Goal: Task Accomplishment & Management: Complete application form

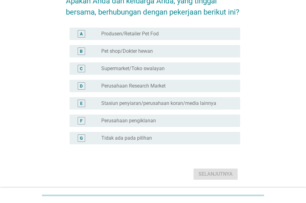
scroll to position [71, 0]
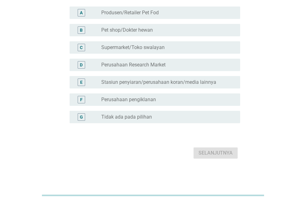
drag, startPoint x: 144, startPoint y: 120, endPoint x: 143, endPoint y: 117, distance: 3.1
click at [144, 120] on div "radio_button_unchecked Tidak ada pada pilihan" at bounding box center [168, 116] width 134 height 7
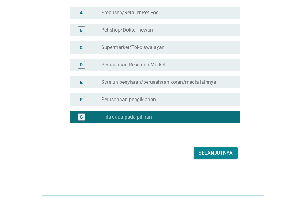
click at [206, 150] on div "Selanjutnya" at bounding box center [216, 153] width 34 height 7
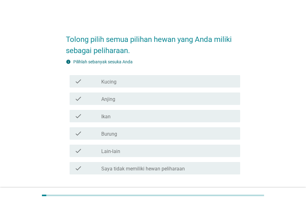
click at [126, 80] on div "check_box_outline_blank Kucing" at bounding box center [168, 81] width 134 height 7
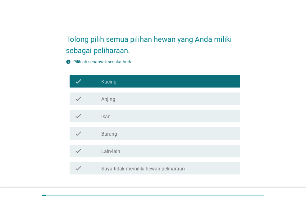
click at [129, 116] on div "check_box_outline_blank Ikan" at bounding box center [168, 116] width 134 height 7
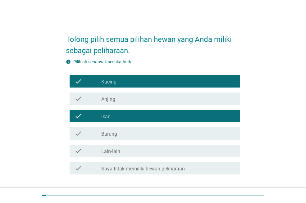
click at [131, 131] on div "check_box_outline_blank Burung" at bounding box center [168, 133] width 134 height 7
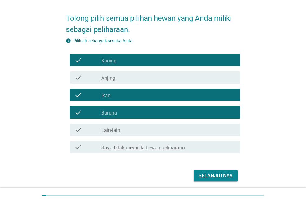
scroll to position [44, 0]
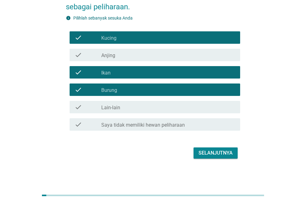
click at [215, 154] on div "Selanjutnya" at bounding box center [216, 153] width 34 height 7
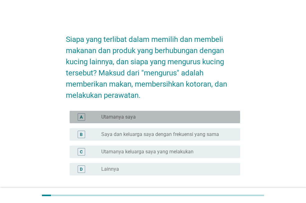
click at [141, 113] on div "radio_button_unchecked Utamanya saya" at bounding box center [168, 116] width 134 height 7
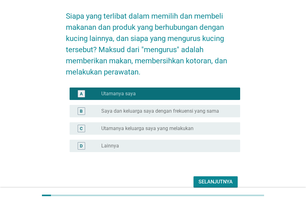
scroll to position [52, 0]
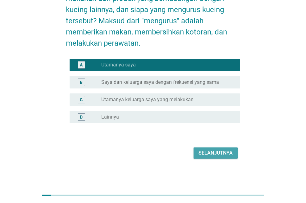
click at [215, 154] on div "Selanjutnya" at bounding box center [216, 153] width 34 height 7
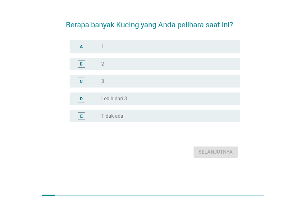
scroll to position [0, 0]
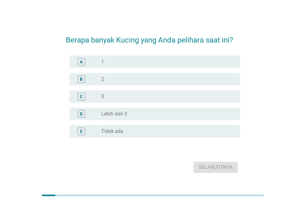
click at [123, 82] on div "radio_button_unchecked 2" at bounding box center [165, 79] width 129 height 6
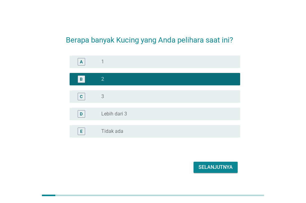
click at [215, 168] on div "Selanjutnya" at bounding box center [216, 167] width 34 height 7
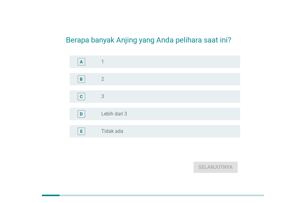
click at [122, 132] on label "Tidak ada" at bounding box center [112, 131] width 22 height 6
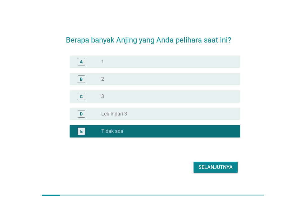
click at [107, 63] on div "radio_button_unchecked 1" at bounding box center [165, 62] width 129 height 6
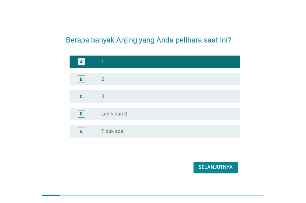
click at [124, 130] on div "radio_button_unchecked Tidak ada" at bounding box center [165, 131] width 129 height 6
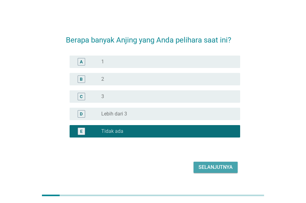
click at [206, 168] on div "Selanjutnya" at bounding box center [216, 167] width 34 height 7
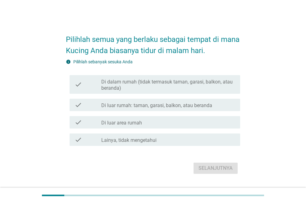
click at [147, 109] on div "check check_box_outline_blank Di luar rumah: taman, garasi, balkon, atau beranda" at bounding box center [155, 105] width 171 height 12
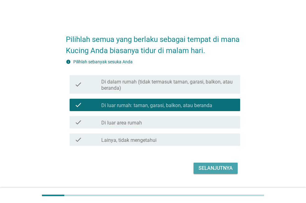
click at [221, 168] on div "Selanjutnya" at bounding box center [216, 168] width 34 height 7
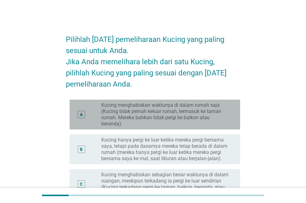
click at [140, 115] on label "Kucing menghabiskan waktunya di dalam rumah saja (Kucing tidak pernah keluar ru…" at bounding box center [165, 114] width 129 height 25
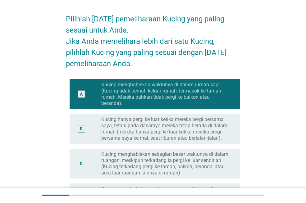
scroll to position [62, 0]
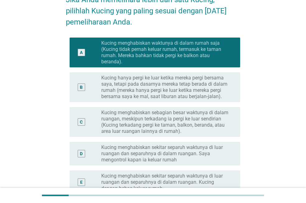
click at [122, 89] on label "Kucing hanya pergi ke luar ketika mereka pergi bersama saya, tetapi pada dasarn…" at bounding box center [165, 87] width 129 height 25
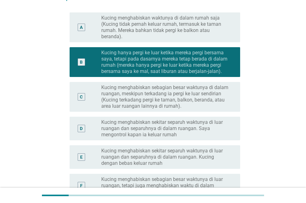
scroll to position [124, 0]
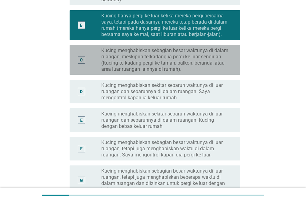
click at [204, 63] on label "Kucing menghabiskan sebagian besar waktunya di dalam ruangan, meskipun terkadan…" at bounding box center [165, 60] width 129 height 25
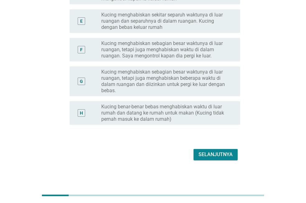
scroll to position [225, 0]
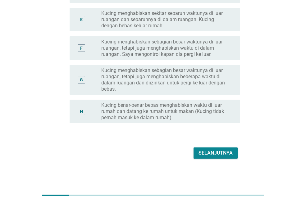
click at [214, 151] on div "Selanjutnya" at bounding box center [216, 153] width 34 height 7
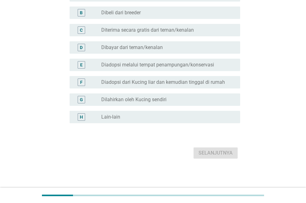
scroll to position [0, 0]
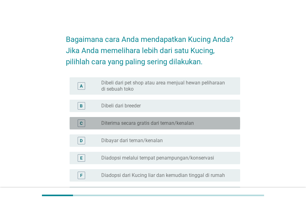
click at [153, 126] on label "Diterima secara gratis dari teman/kenalan" at bounding box center [147, 123] width 93 height 6
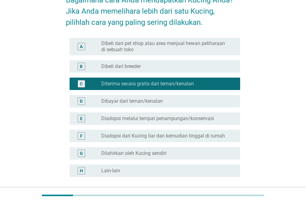
scroll to position [93, 0]
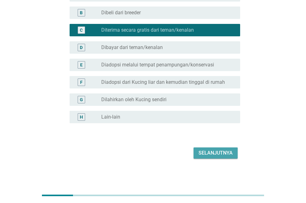
click at [212, 151] on div "Selanjutnya" at bounding box center [216, 153] width 34 height 7
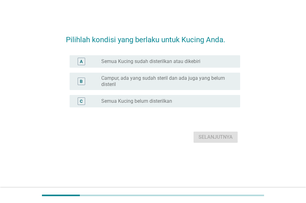
scroll to position [0, 0]
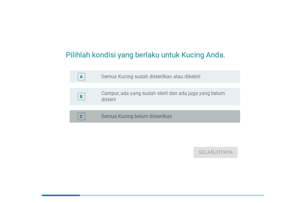
click at [171, 120] on div "radio_button_unchecked Semua Kucing belum disterilkan" at bounding box center [168, 116] width 134 height 7
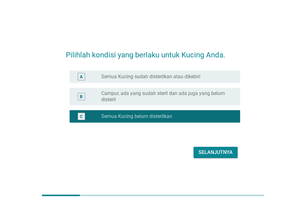
click at [209, 152] on div "Selanjutnya" at bounding box center [216, 152] width 34 height 7
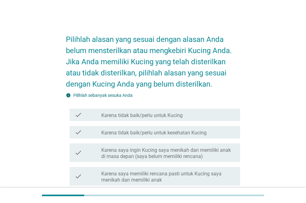
click at [158, 118] on label "Karena tidak baik/perlu untuk Kucing" at bounding box center [141, 116] width 81 height 6
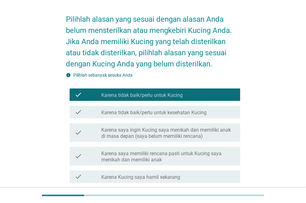
scroll to position [31, 0]
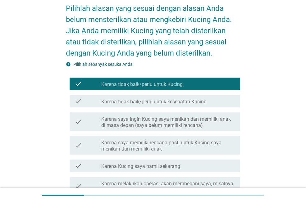
click at [168, 104] on label "Karena tidak baik/perlu untuk kesehatan Kucing" at bounding box center [153, 102] width 105 height 6
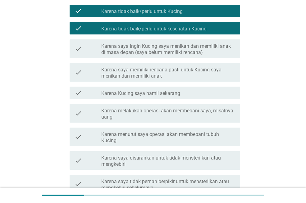
scroll to position [155, 0]
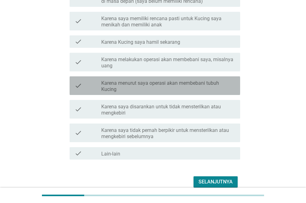
click at [221, 88] on label "Karena menurut saya operasi akan membebani tubuh Kucing" at bounding box center [168, 86] width 134 height 12
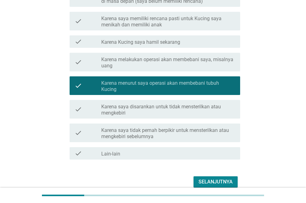
click at [205, 136] on label "Karena saya tidak pernah berpikir untuk mensterilkan atau mengkebiri sebelumnya" at bounding box center [168, 133] width 134 height 12
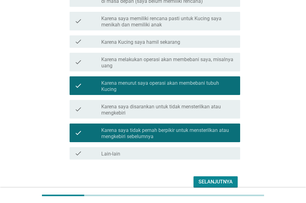
click at [223, 181] on div "Selanjutnya" at bounding box center [216, 181] width 34 height 7
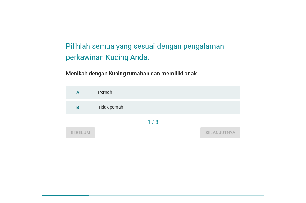
scroll to position [0, 0]
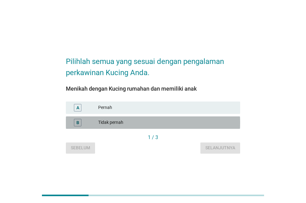
click at [150, 123] on div "Tidak pernah" at bounding box center [166, 122] width 137 height 7
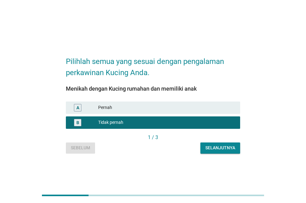
click at [217, 152] on button "Selanjutnya" at bounding box center [221, 148] width 40 height 11
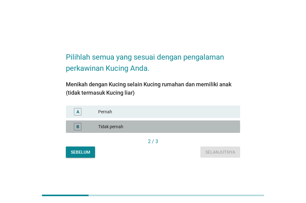
click at [136, 125] on div "Tidak pernah" at bounding box center [166, 126] width 137 height 7
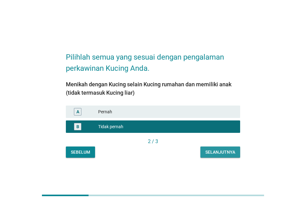
click at [219, 150] on div "Selanjutnya" at bounding box center [220, 152] width 30 height 7
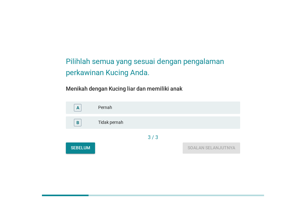
click at [149, 108] on div "Pernah" at bounding box center [166, 107] width 137 height 7
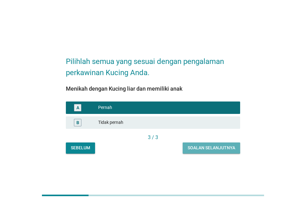
click at [214, 146] on div "Soalan selanjutnya" at bounding box center [212, 148] width 48 height 7
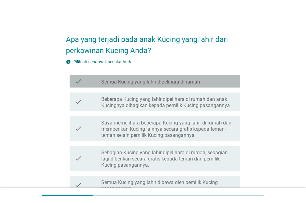
click at [126, 82] on label "Semua Kucing yang lahir dipelihara di rumah" at bounding box center [150, 82] width 99 height 6
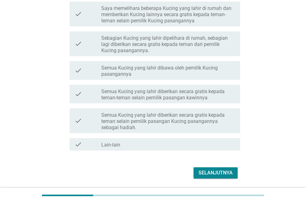
scroll to position [135, 0]
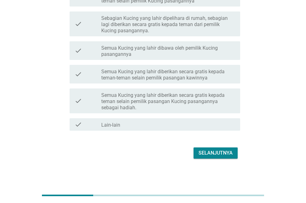
click at [180, 90] on div "check check_box_outline_blank Semua Kucing yang lahir diberikan secara gratis k…" at bounding box center [155, 101] width 171 height 25
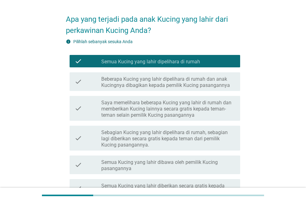
scroll to position [31, 0]
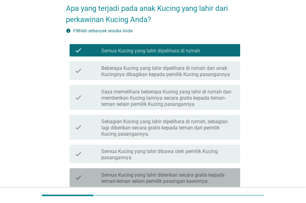
click at [174, 180] on label "Semua Kucing yang lahir diberikan secara gratis kepada teman-teman selain pemil…" at bounding box center [168, 178] width 134 height 12
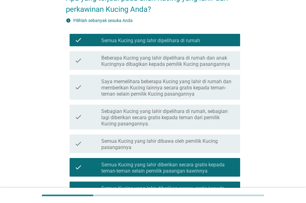
scroll to position [93, 0]
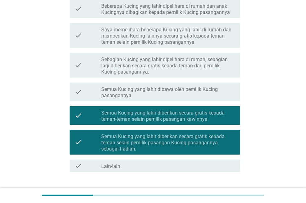
click at [209, 115] on label "Semua Kucing yang lahir diberikan secara gratis kepada teman-teman selain pemil…" at bounding box center [168, 116] width 134 height 12
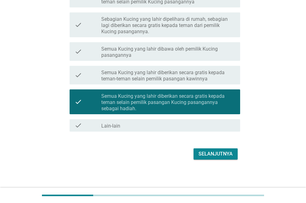
scroll to position [135, 0]
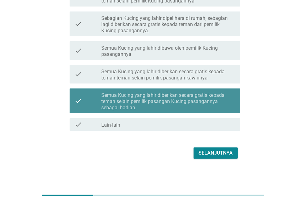
click at [197, 104] on label "Semua Kucing yang lahir diberikan secara gratis kepada teman selain pemilik pas…" at bounding box center [168, 101] width 134 height 19
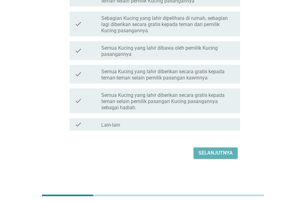
click at [207, 151] on div "Selanjutnya" at bounding box center [216, 153] width 34 height 7
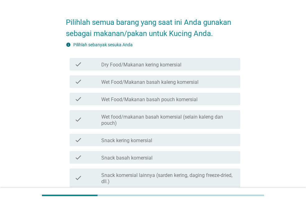
scroll to position [31, 0]
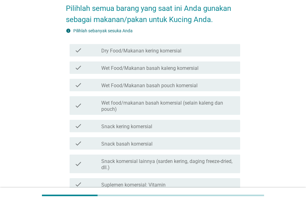
click at [156, 48] on label "Dry Food/Makanan kering komersial" at bounding box center [141, 51] width 80 height 6
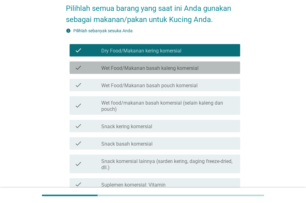
click at [160, 69] on label "Wet Food/Makanan basah kaleng komersial" at bounding box center [149, 68] width 97 height 6
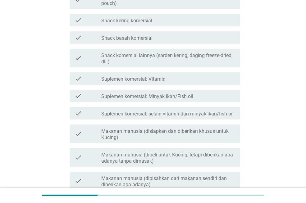
scroll to position [218, 0]
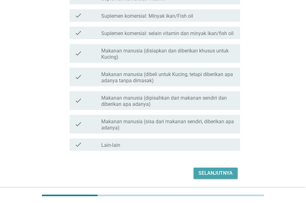
click at [230, 171] on div "Selanjutnya" at bounding box center [216, 173] width 34 height 7
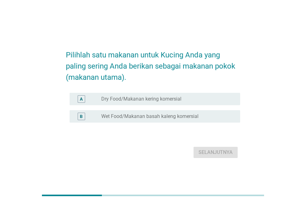
click at [168, 95] on div "radio_button_unchecked Dry Food/Makanan kering komersial" at bounding box center [168, 98] width 134 height 7
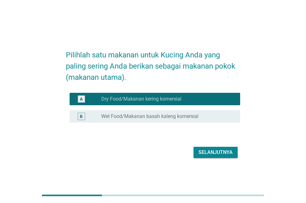
click at [181, 113] on div "radio_button_unchecked Wet Food/Makanan basah kaleng komersial" at bounding box center [168, 116] width 134 height 7
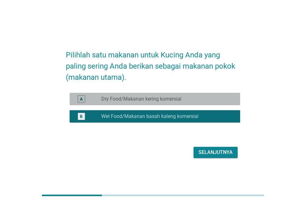
click at [194, 96] on div "radio_button_unchecked Dry Food/Makanan kering komersial" at bounding box center [168, 98] width 134 height 7
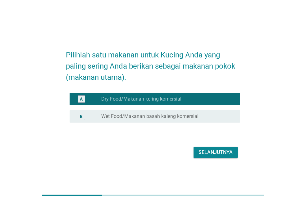
click at [214, 150] on div "Selanjutnya" at bounding box center [216, 152] width 34 height 7
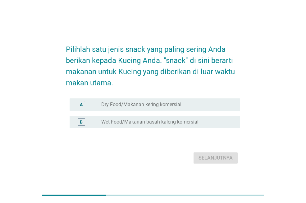
click at [171, 104] on label "Dry Food/Makanan kering komersial" at bounding box center [141, 105] width 80 height 6
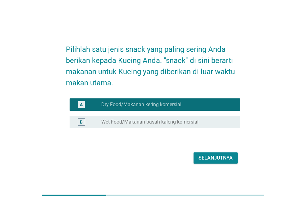
click at [222, 156] on div "Selanjutnya" at bounding box center [216, 157] width 34 height 7
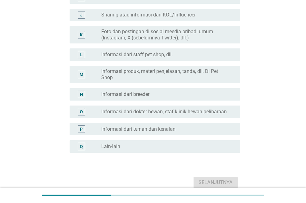
scroll to position [249, 0]
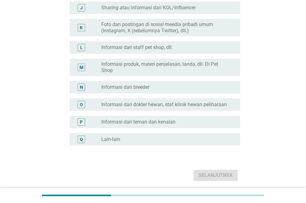
click at [162, 121] on label "Informasi dari teman dan kenalan" at bounding box center [138, 122] width 74 height 6
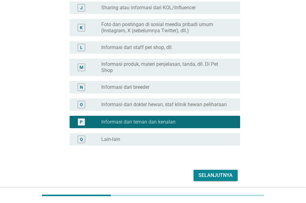
scroll to position [218, 0]
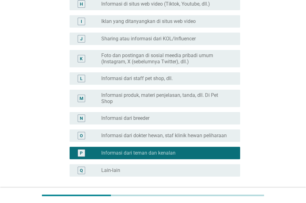
click at [173, 76] on label "Informasi dari staff pet shop, dll." at bounding box center [136, 79] width 71 height 6
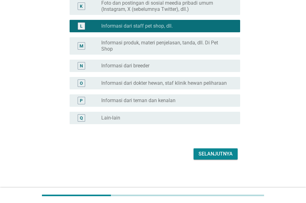
scroll to position [271, 0]
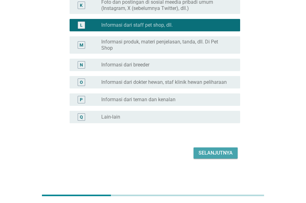
click at [220, 155] on div "Selanjutnya" at bounding box center [216, 153] width 34 height 7
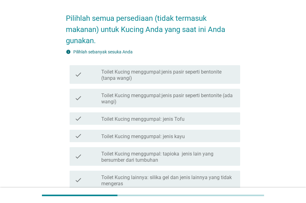
scroll to position [31, 0]
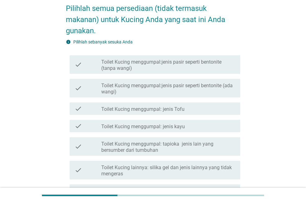
click at [188, 89] on label "Toilet Kucing menggumpal:jenis pasir seperti bentonite (ada wangi)" at bounding box center [168, 89] width 134 height 12
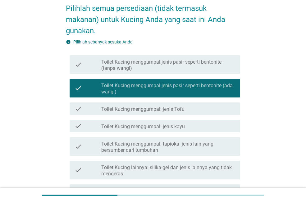
click at [186, 105] on div "check_box_outline_blank Toilet Kucing menggumpal: jenis Tofu" at bounding box center [168, 108] width 134 height 7
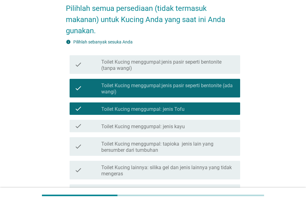
click at [196, 111] on div "check_box_outline_blank Toilet Kucing menggumpal: jenis Tofu" at bounding box center [168, 108] width 134 height 7
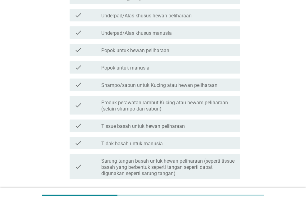
scroll to position [296, 0]
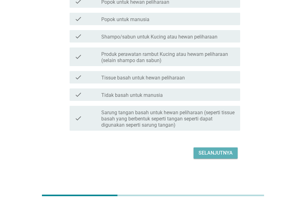
click at [214, 154] on div "Selanjutnya" at bounding box center [216, 153] width 34 height 7
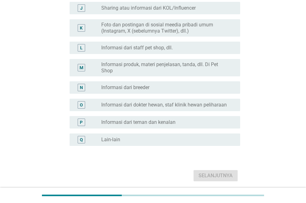
scroll to position [249, 0]
click at [136, 46] on label "Informasi dari staff pet shop, dll." at bounding box center [136, 47] width 71 height 6
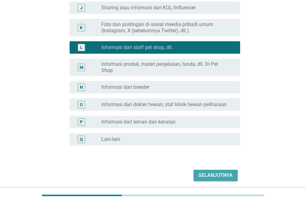
click at [209, 176] on div "Selanjutnya" at bounding box center [216, 175] width 34 height 7
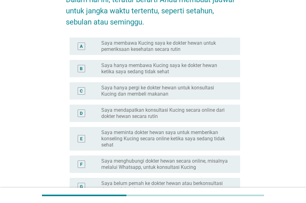
scroll to position [93, 0]
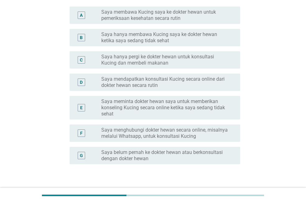
click at [219, 156] on label "Saya belum pernah ke dokter hewan atau berkonsultasi dengan dokter hewan" at bounding box center [165, 156] width 129 height 12
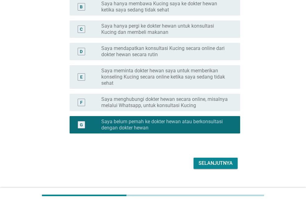
scroll to position [124, 0]
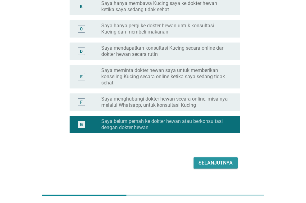
click at [224, 162] on div "Selanjutnya" at bounding box center [216, 162] width 34 height 7
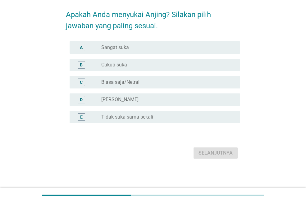
scroll to position [0, 0]
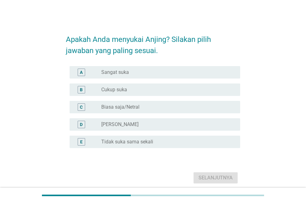
click at [130, 109] on label "Biasa saja/Netral" at bounding box center [120, 107] width 38 height 6
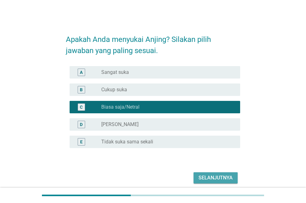
click at [210, 179] on div "Selanjutnya" at bounding box center [216, 177] width 34 height 7
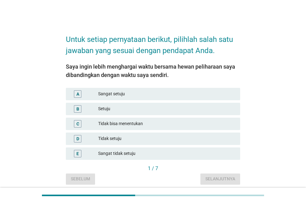
click at [114, 95] on div "Sangat setuju" at bounding box center [166, 93] width 137 height 7
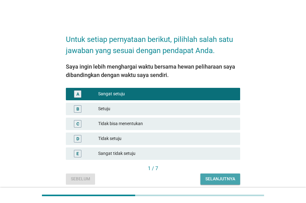
click at [212, 180] on div "Selanjutnya" at bounding box center [220, 179] width 30 height 7
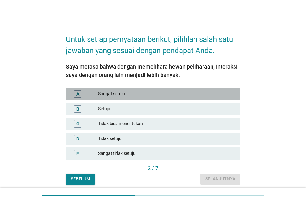
click at [136, 95] on div "Sangat setuju" at bounding box center [166, 93] width 137 height 7
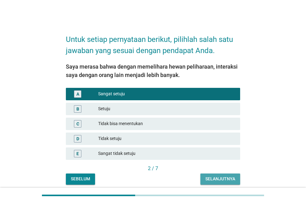
click at [206, 178] on div "Selanjutnya" at bounding box center [220, 179] width 30 height 7
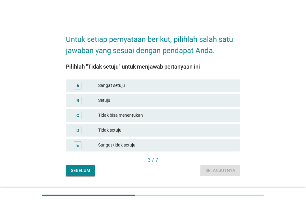
click at [125, 131] on div "Tidak setuju" at bounding box center [166, 130] width 137 height 7
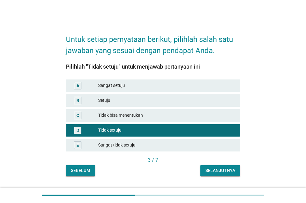
click at [220, 172] on div "Selanjutnya" at bounding box center [220, 171] width 30 height 7
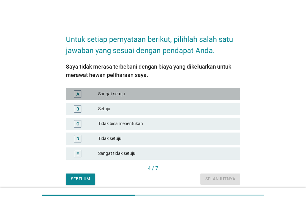
click at [128, 91] on div "Sangat setuju" at bounding box center [166, 93] width 137 height 7
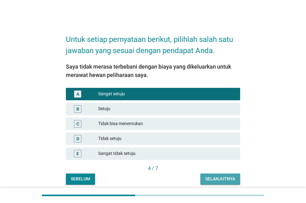
click at [214, 180] on div "Selanjutnya" at bounding box center [220, 179] width 30 height 7
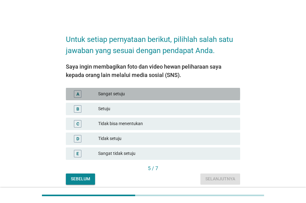
click at [102, 95] on div "Sangat setuju" at bounding box center [166, 93] width 137 height 7
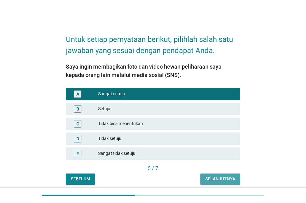
click at [222, 180] on div "Selanjutnya" at bounding box center [220, 179] width 30 height 7
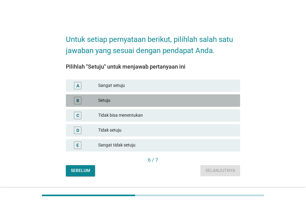
click at [111, 98] on div "Setuju" at bounding box center [166, 100] width 137 height 7
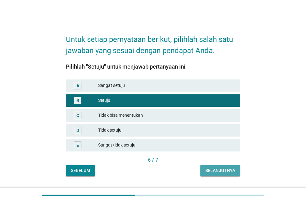
click at [229, 171] on div "Selanjutnya" at bounding box center [220, 171] width 30 height 7
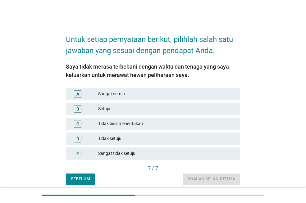
click at [119, 95] on div "Sangat setuju" at bounding box center [166, 93] width 137 height 7
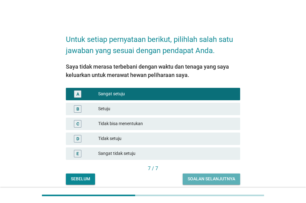
drag, startPoint x: 226, startPoint y: 180, endPoint x: 222, endPoint y: 180, distance: 4.4
click at [226, 180] on div "Soalan selanjutnya" at bounding box center [212, 179] width 48 height 7
